Goal: Register for event/course

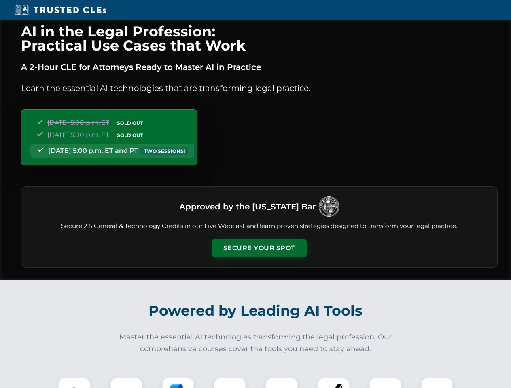
click at [259, 248] on button "Secure Your Spot" at bounding box center [259, 248] width 95 height 19
click at [74, 383] on img at bounding box center [74, 393] width 23 height 23
